Goal: Complete application form

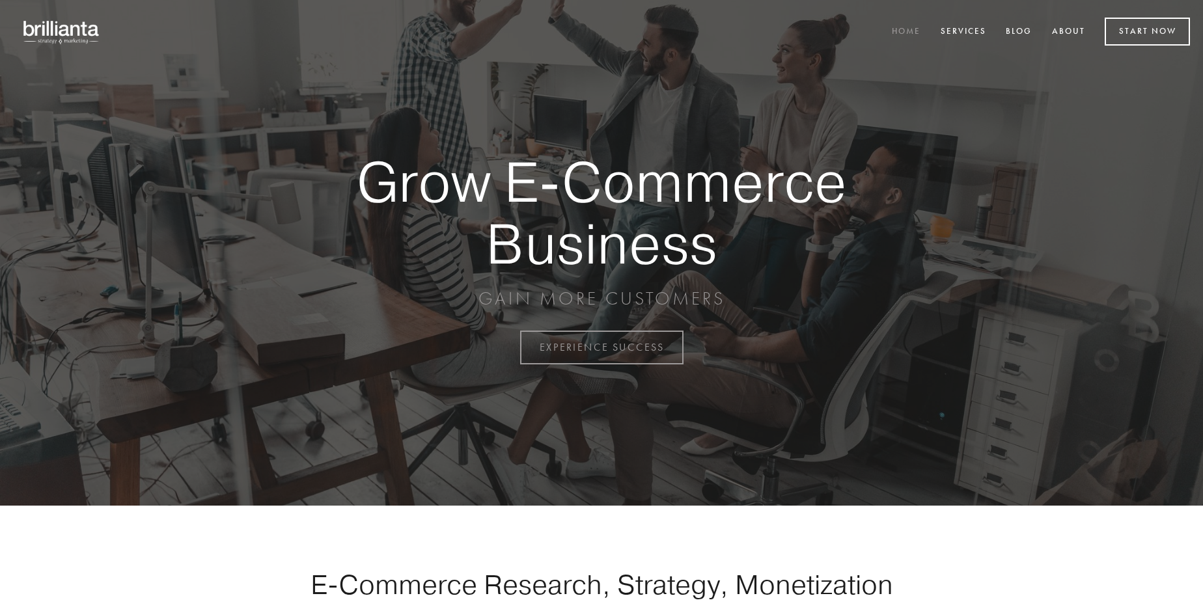
scroll to position [3413, 0]
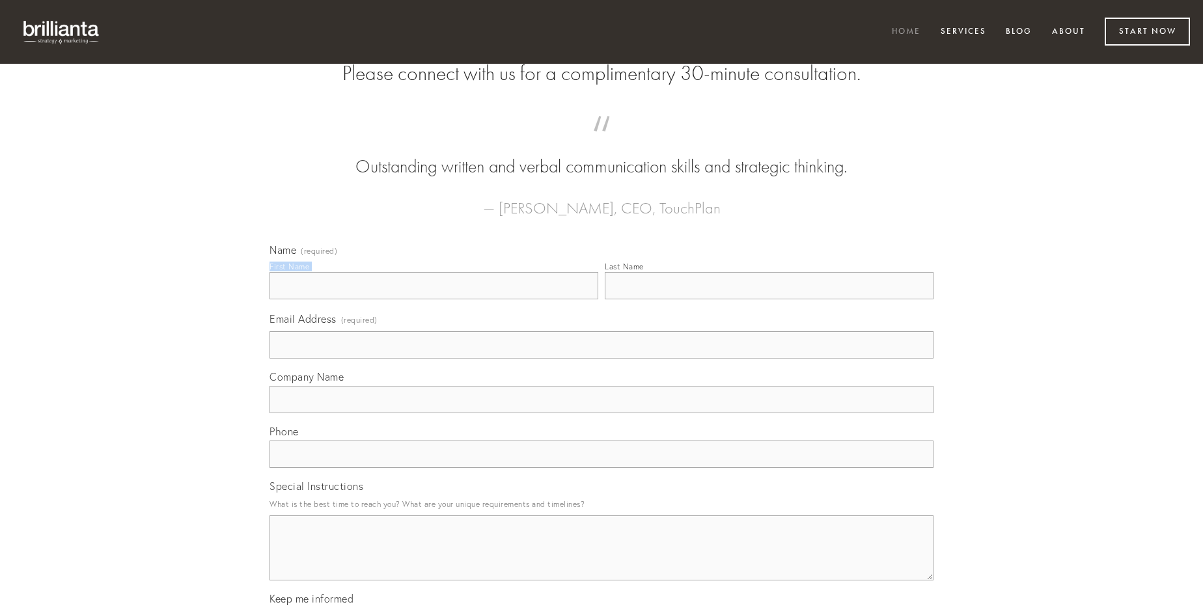
type input "[PERSON_NAME]"
click at [769, 300] on input "Last Name" at bounding box center [769, 285] width 329 height 27
type input "[PERSON_NAME]"
click at [602, 359] on input "Email Address (required)" at bounding box center [602, 344] width 664 height 27
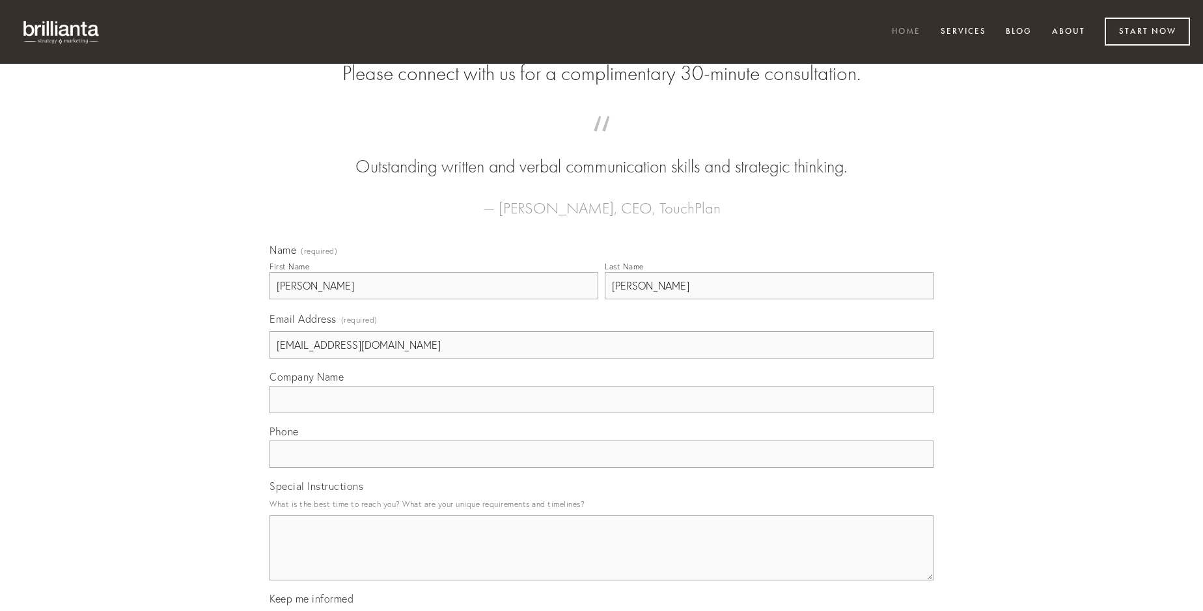
type input "[EMAIL_ADDRESS][DOMAIN_NAME]"
click at [602, 413] on input "Company Name" at bounding box center [602, 399] width 664 height 27
type input "theca"
click at [602, 468] on input "text" at bounding box center [602, 454] width 664 height 27
click at [602, 560] on textarea "Special Instructions" at bounding box center [602, 548] width 664 height 65
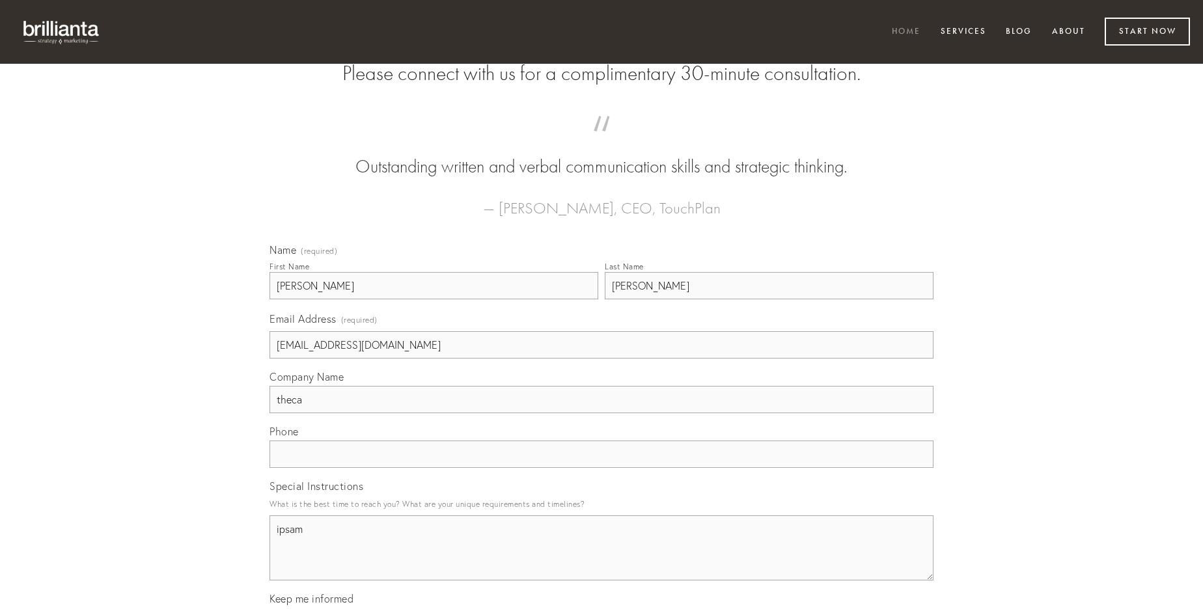
type textarea "ipsam"
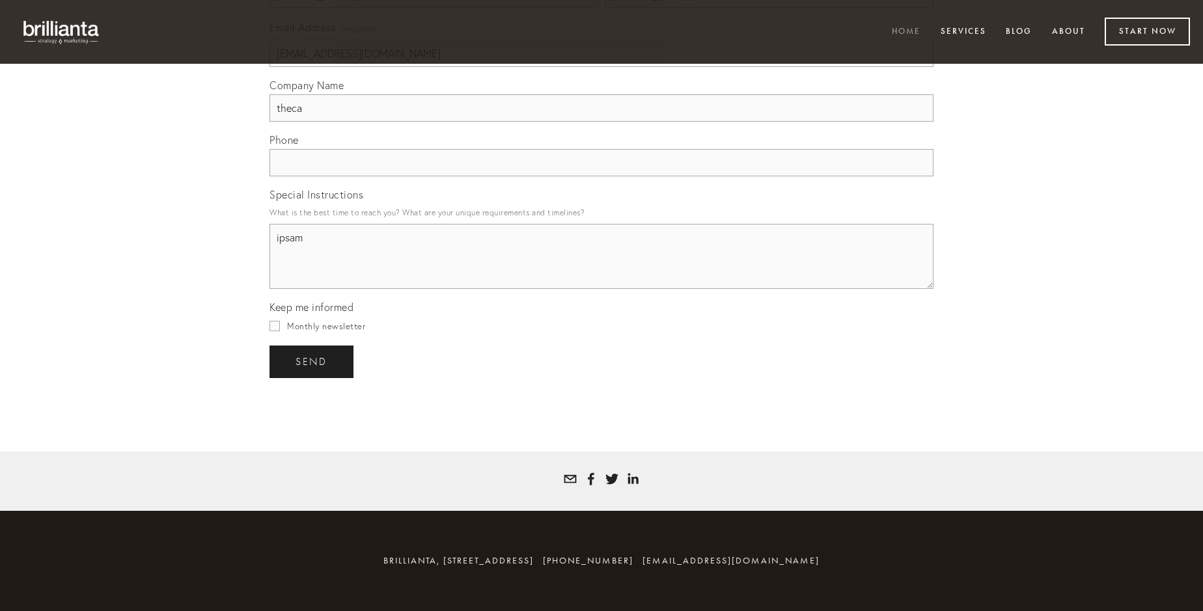
click at [313, 361] on span "send" at bounding box center [312, 362] width 32 height 12
